Goal: Download file/media

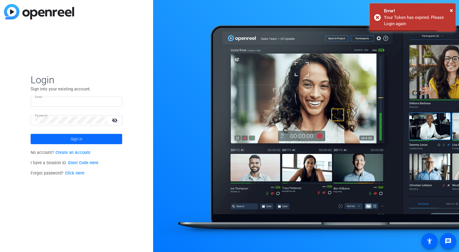
type input "[PERSON_NAME][EMAIL_ADDRESS][PERSON_NAME][DOMAIN_NAME]"
click at [67, 140] on span at bounding box center [77, 139] width 92 height 14
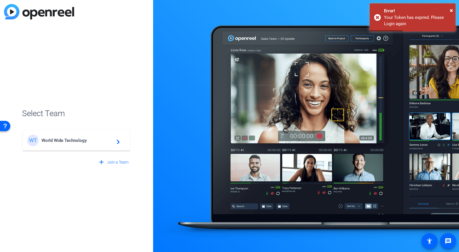
click at [65, 132] on mat-card-content "WT World Wide Technology navigate_next" at bounding box center [77, 140] width 108 height 21
click at [62, 144] on div "WT World Wide Technology navigate_next" at bounding box center [76, 137] width 109 height 27
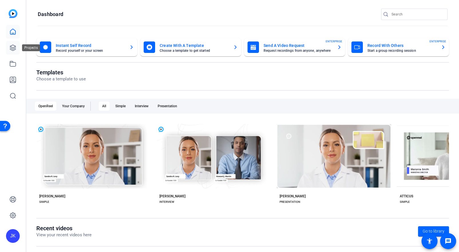
click at [12, 48] on icon at bounding box center [12, 47] width 7 height 7
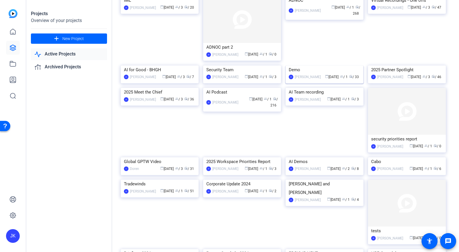
scroll to position [52, 0]
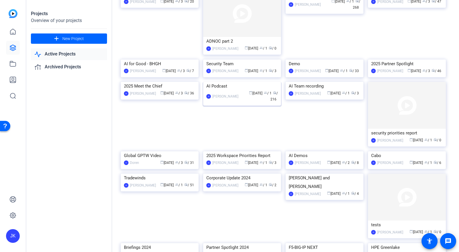
click at [233, 82] on img at bounding box center [242, 82] width 78 height 0
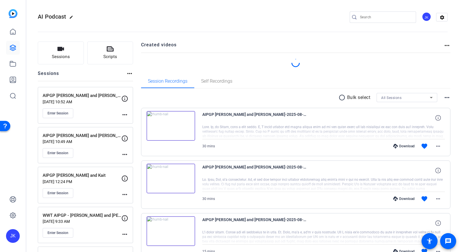
click at [396, 101] on div "All Sessions" at bounding box center [406, 97] width 51 height 9
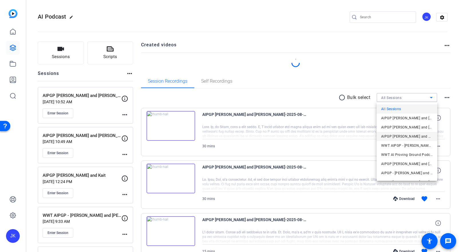
click at [394, 136] on span "AIPGP [PERSON_NAME] and Kait" at bounding box center [406, 136] width 51 height 7
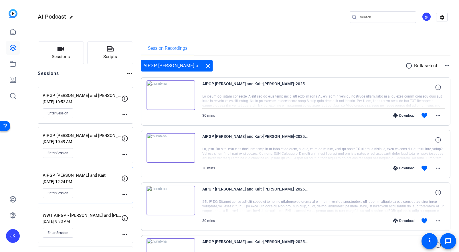
click at [409, 66] on mat-icon "radio_button_unchecked" at bounding box center [409, 65] width 9 height 7
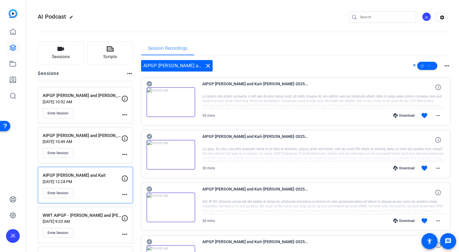
click at [152, 82] on icon at bounding box center [149, 83] width 6 height 7
click at [150, 135] on icon at bounding box center [148, 136] width 5 height 5
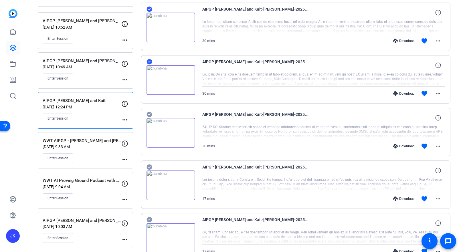
scroll to position [89, 0]
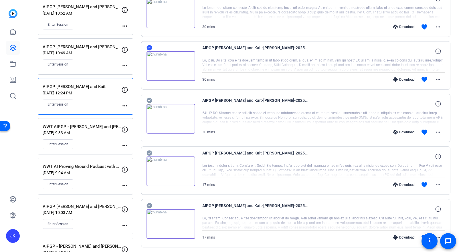
click at [151, 100] on icon at bounding box center [148, 100] width 5 height 5
click at [149, 152] on icon at bounding box center [148, 152] width 5 height 5
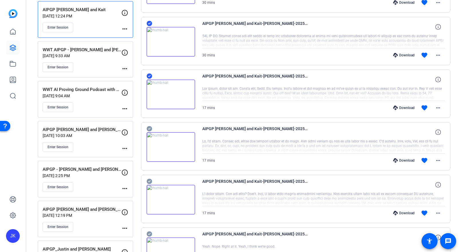
scroll to position [170, 0]
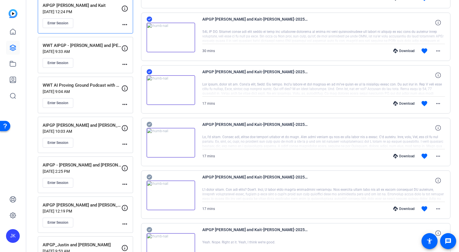
click at [149, 125] on icon at bounding box center [148, 124] width 5 height 5
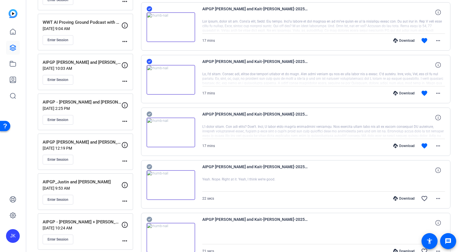
scroll to position [235, 0]
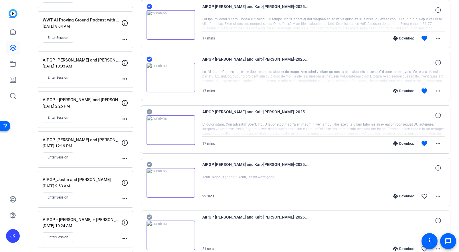
click at [151, 110] on icon at bounding box center [148, 111] width 5 height 5
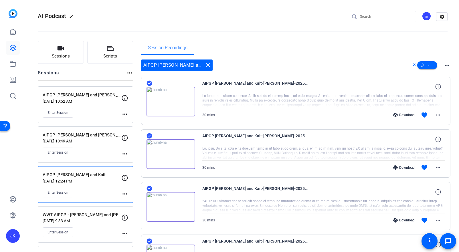
scroll to position [0, 0]
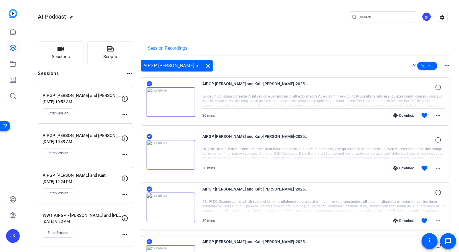
click at [447, 67] on mat-icon "more_horiz" at bounding box center [446, 65] width 7 height 7
click at [446, 61] on div at bounding box center [229, 126] width 459 height 252
click at [433, 64] on span at bounding box center [427, 66] width 20 height 14
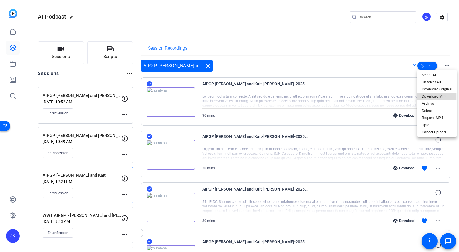
click at [429, 96] on span "Download MP4" at bounding box center [437, 96] width 30 height 7
